Goal: Browse casually

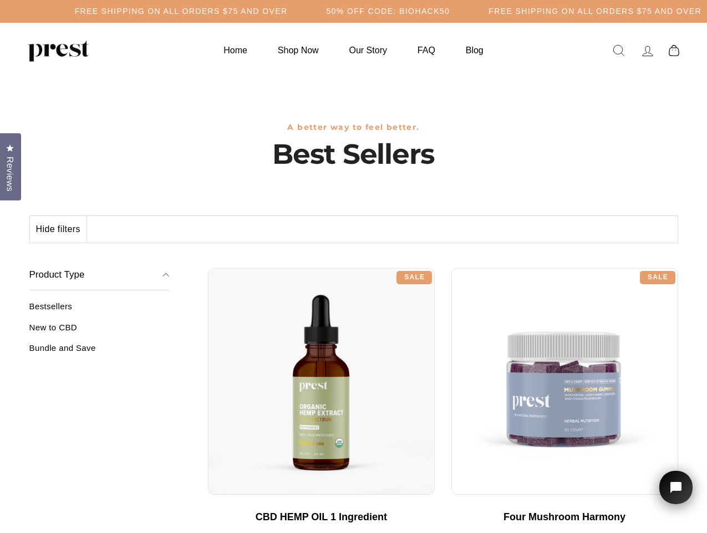
click at [353, 266] on div "**********" at bounding box center [443, 264] width 470 height 8
click at [288, 11] on h5 "Free Shipping on all orders $75 and over" at bounding box center [181, 11] width 213 height 9
click at [59, 229] on button "Hide filters" at bounding box center [58, 229] width 57 height 27
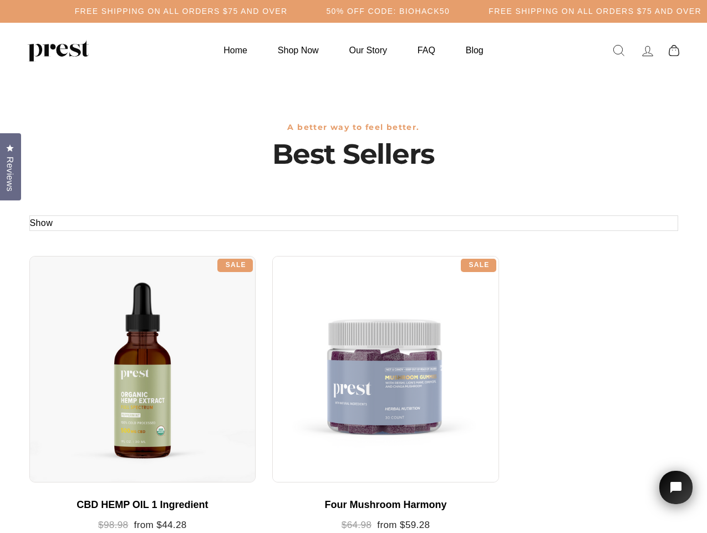
click at [99, 331] on div at bounding box center [142, 369] width 227 height 227
click at [99, 352] on div at bounding box center [142, 369] width 227 height 227
click at [11, 165] on span "Reviews" at bounding box center [10, 173] width 14 height 35
click at [676, 487] on icon "Open chat widget" at bounding box center [682, 487] width 17 height 17
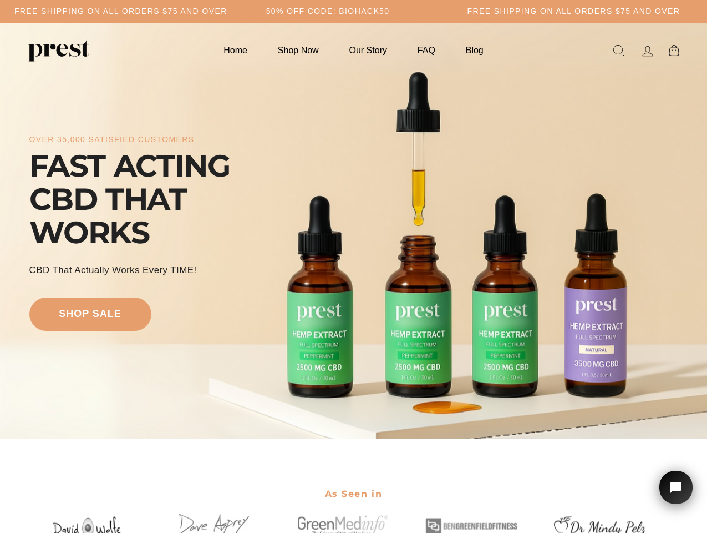
click at [353, 266] on div "over 35,000 satisfied customers FAST ACTING CBD THAT WORKS CBD That Actually Wo…" at bounding box center [353, 230] width 649 height 327
click at [353, 11] on h5 "50% OFF CODE: BIOHACK50" at bounding box center [328, 11] width 124 height 9
click at [353, 231] on div "over 35,000 satisfied customers FAST ACTING CBD THAT WORKS CBD That Actually Wo…" at bounding box center [353, 230] width 649 height 327
click at [676, 487] on icon "Open chat widget" at bounding box center [682, 487] width 17 height 17
